Goal: Find specific page/section: Find specific page/section

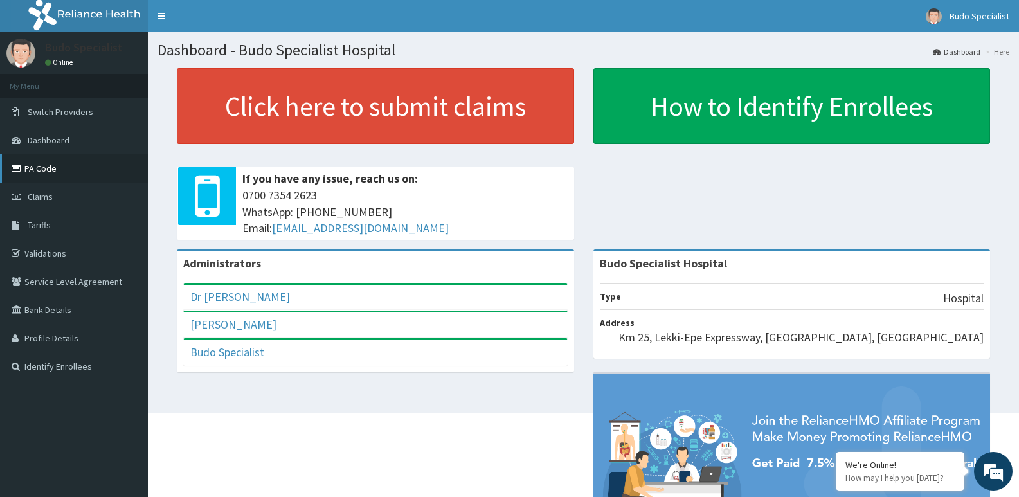
click at [75, 165] on link "PA Code" at bounding box center [74, 168] width 148 height 28
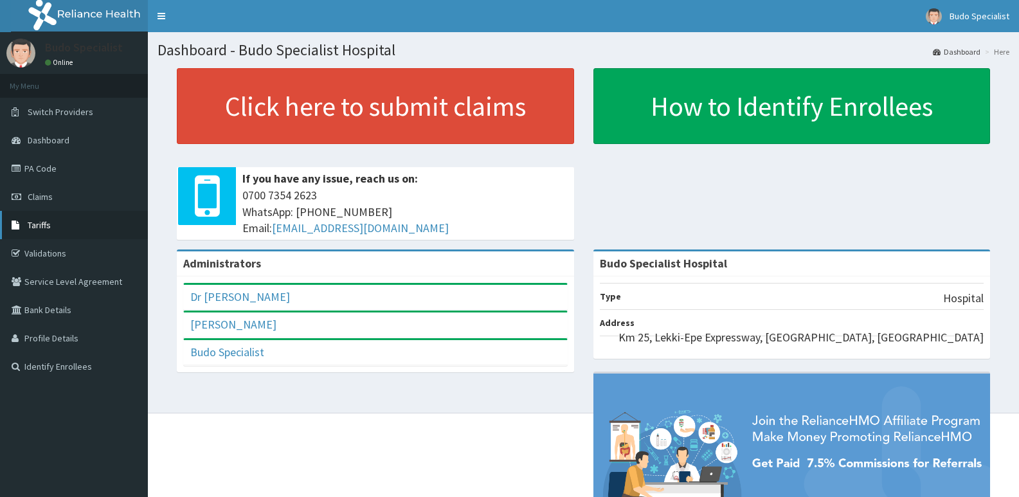
click at [57, 222] on link "Tariffs" at bounding box center [74, 225] width 148 height 28
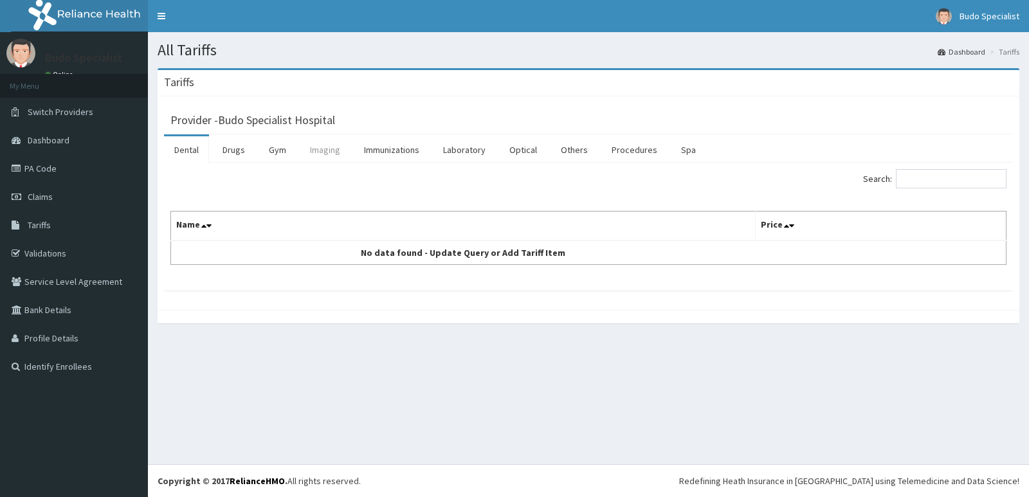
click at [329, 147] on link "Imaging" at bounding box center [325, 149] width 51 height 27
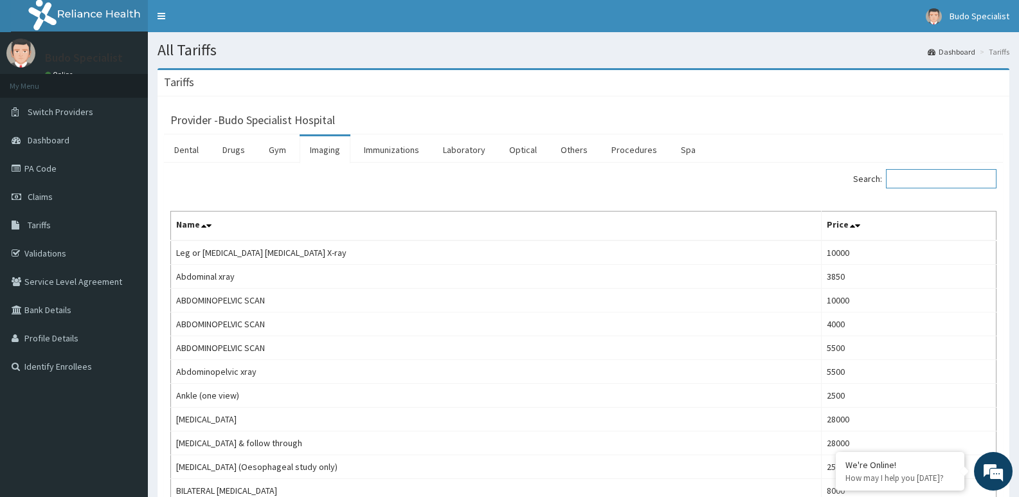
click at [928, 181] on input "Search:" at bounding box center [941, 178] width 111 height 19
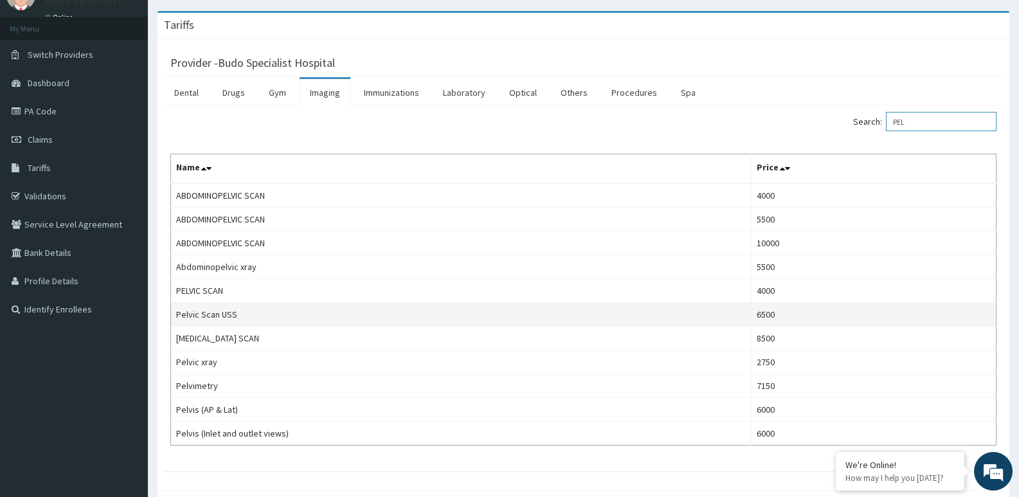
scroll to position [64, 0]
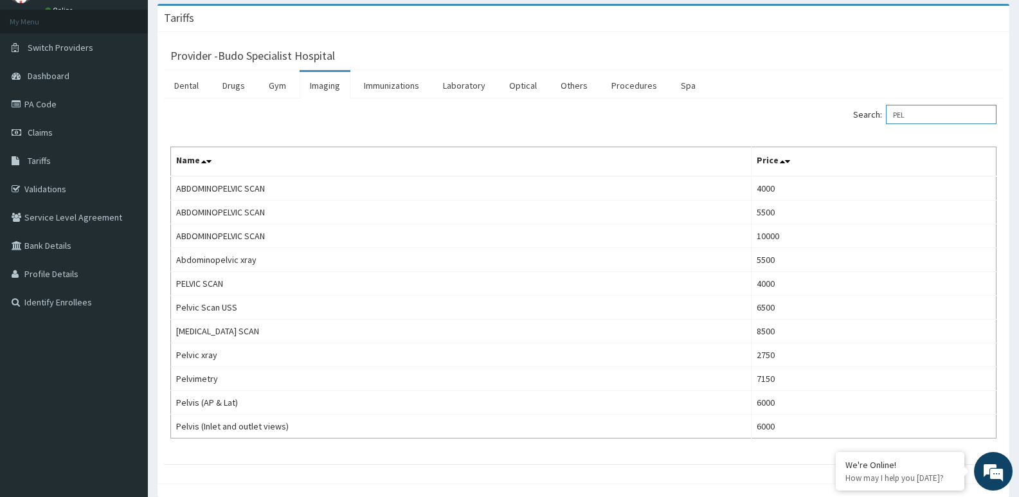
type input "PEL"
